Goal: Find specific page/section: Find specific page/section

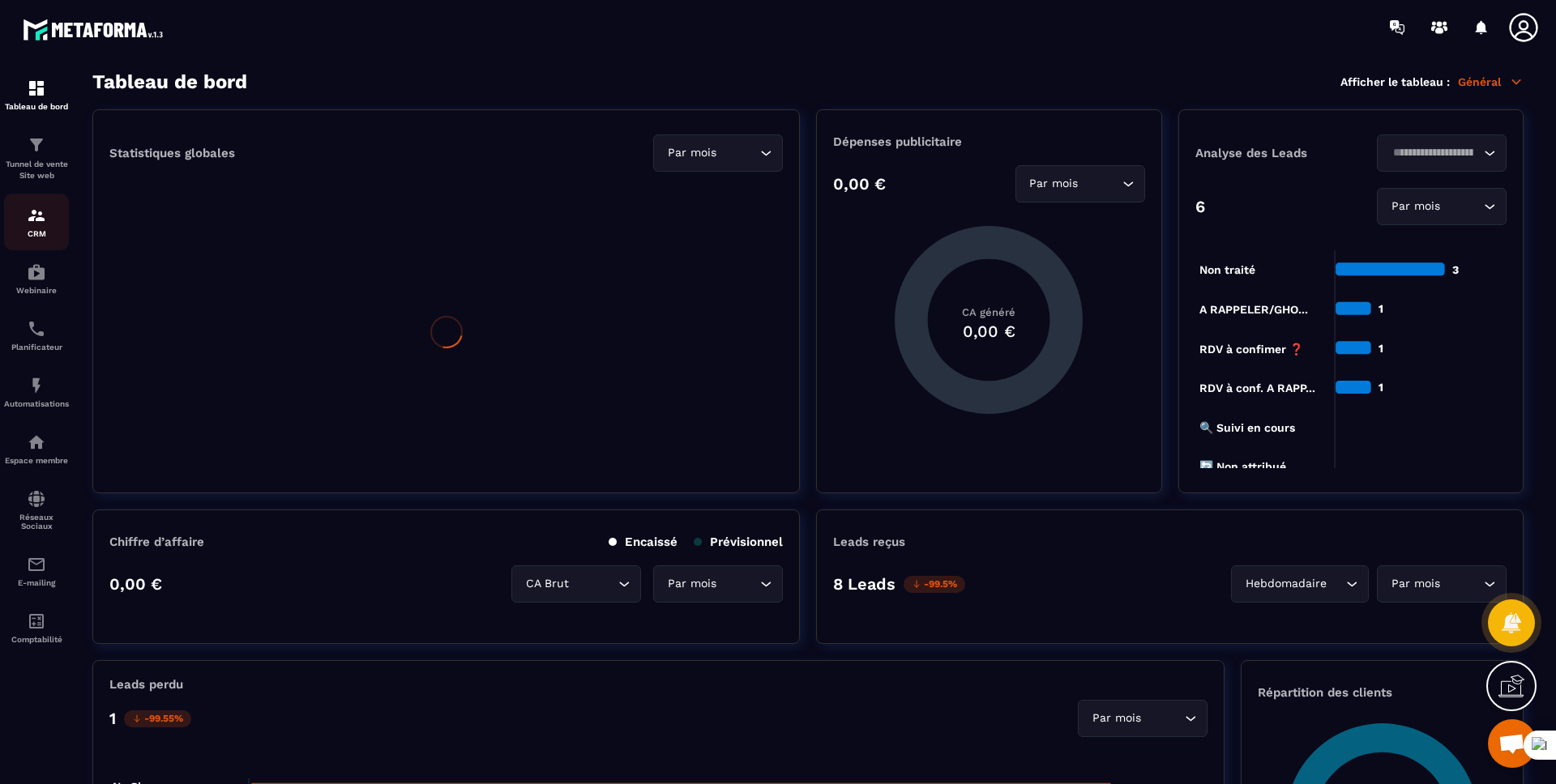
click at [38, 212] on img at bounding box center [36, 215] width 20 height 20
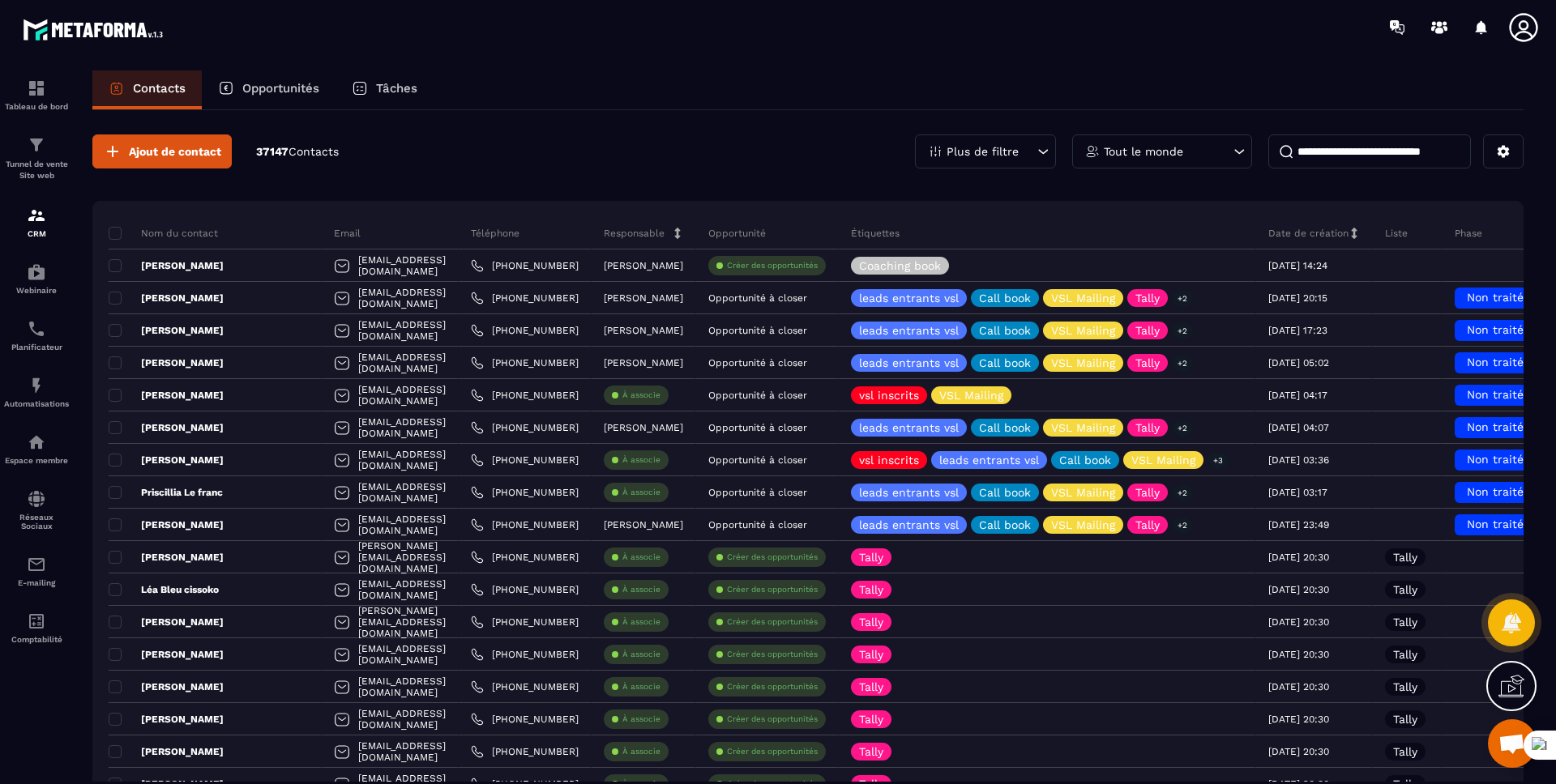
click at [290, 84] on p "Opportunités" at bounding box center [281, 88] width 77 height 15
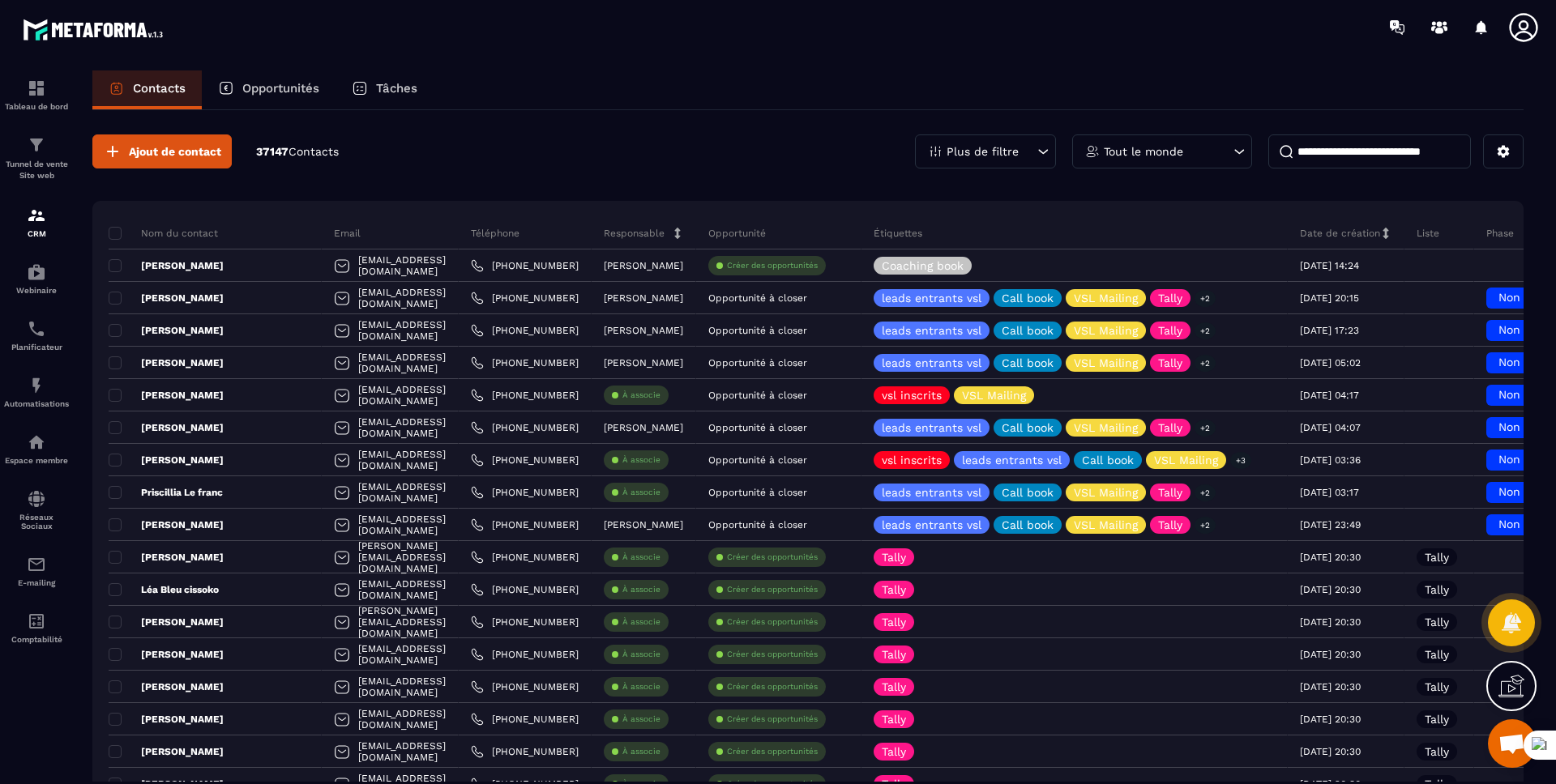
click at [290, 84] on p "Opportunités" at bounding box center [281, 88] width 77 height 15
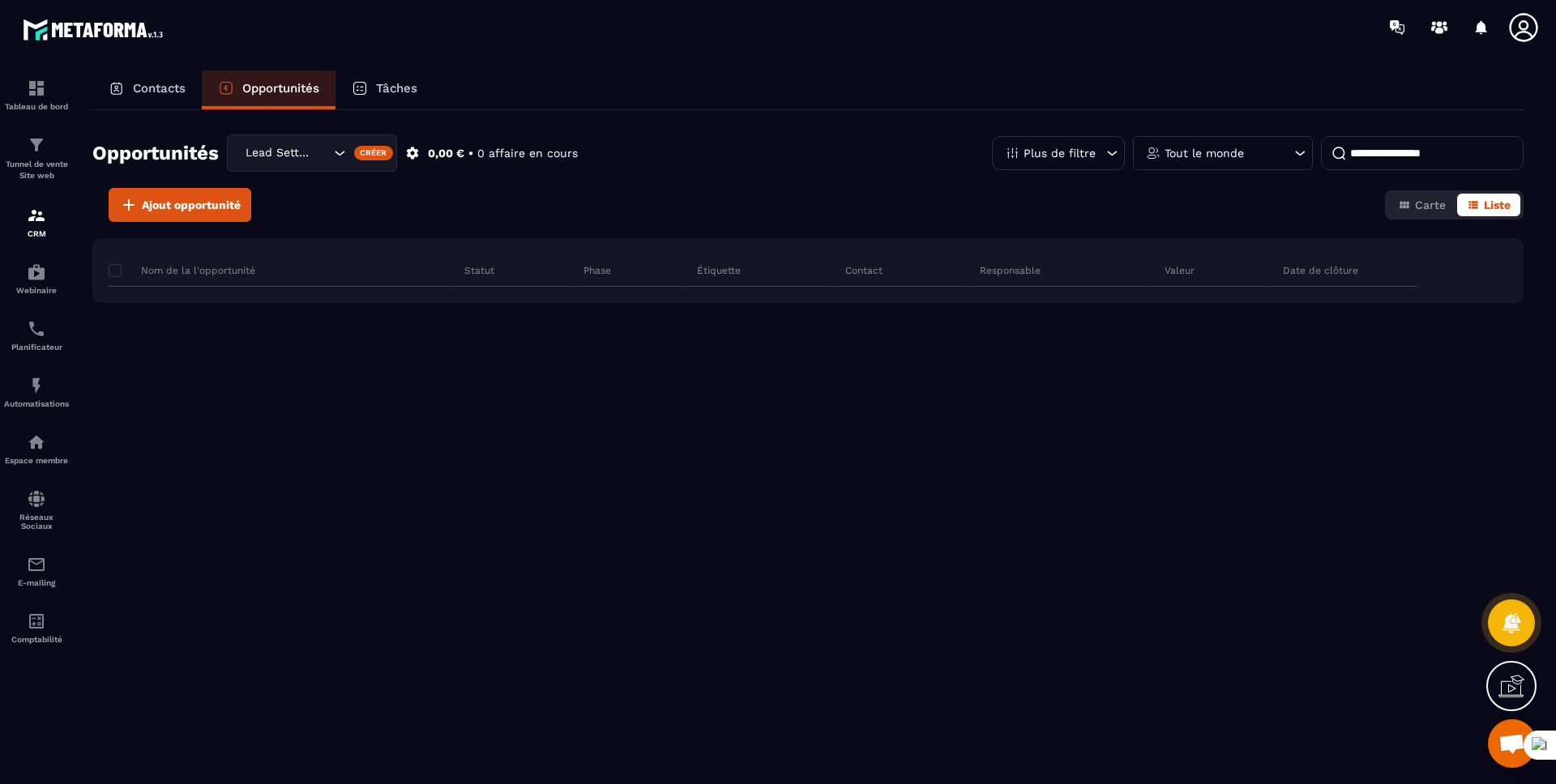
click at [386, 97] on div "Tâches" at bounding box center [384, 89] width 98 height 39
